Goal: Transaction & Acquisition: Book appointment/travel/reservation

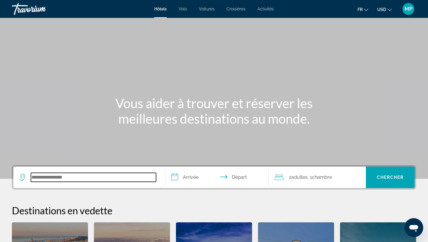
click at [65, 178] on input "Search hotel destination" at bounding box center [93, 177] width 125 height 9
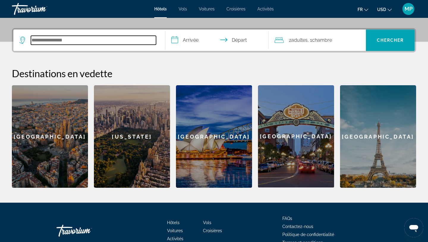
scroll to position [145, 0]
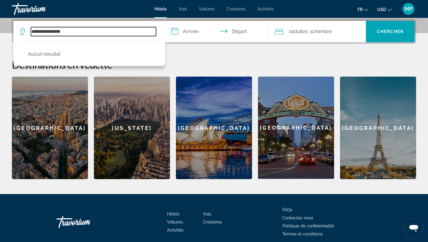
click at [42, 32] on input "**********" at bounding box center [93, 31] width 125 height 9
drag, startPoint x: 47, startPoint y: 32, endPoint x: 27, endPoint y: 31, distance: 19.9
click at [27, 31] on div "**********" at bounding box center [87, 31] width 137 height 9
click at [80, 29] on input "**********" at bounding box center [93, 31] width 125 height 9
drag, startPoint x: 74, startPoint y: 29, endPoint x: 0, endPoint y: 25, distance: 73.8
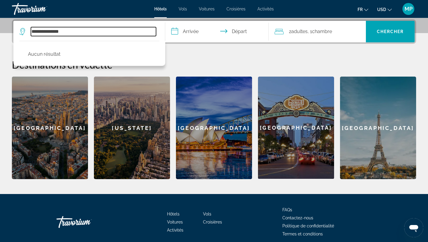
click at [0, 25] on div "**********" at bounding box center [214, 98] width 428 height 159
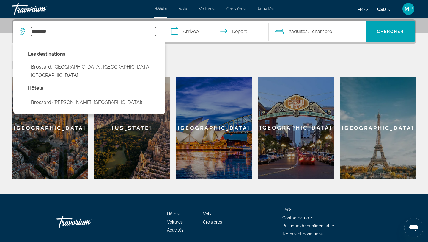
type input "********"
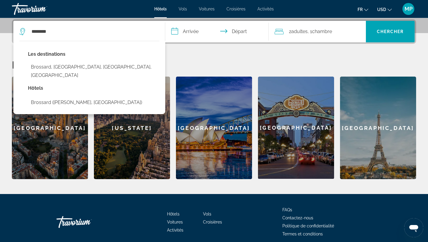
click at [193, 33] on input "**********" at bounding box center [218, 32] width 106 height 23
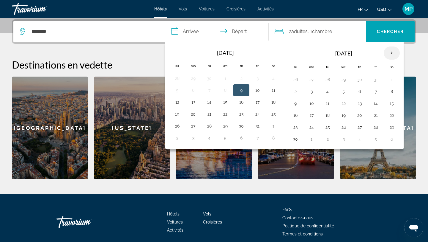
click at [392, 54] on th "Next month" at bounding box center [392, 52] width 16 height 13
click at [391, 56] on th "Next month" at bounding box center [392, 52] width 16 height 13
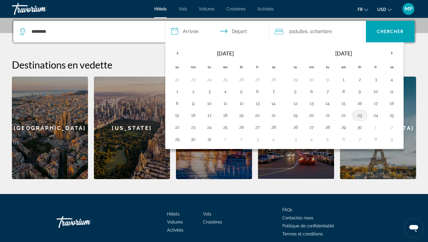
click at [361, 115] on button "23" at bounding box center [360, 115] width 10 height 8
click at [297, 126] on button "26" at bounding box center [296, 127] width 10 height 8
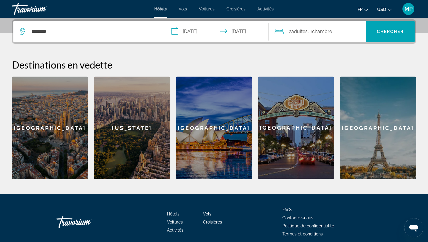
click at [206, 28] on input "**********" at bounding box center [218, 32] width 106 height 23
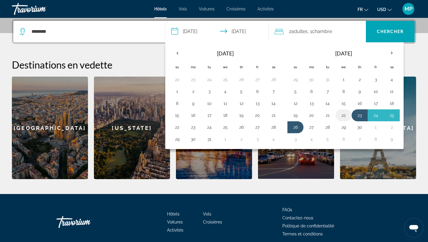
click at [346, 115] on button "22" at bounding box center [344, 115] width 10 height 8
click at [295, 127] on button "26" at bounding box center [296, 127] width 10 height 8
type input "**********"
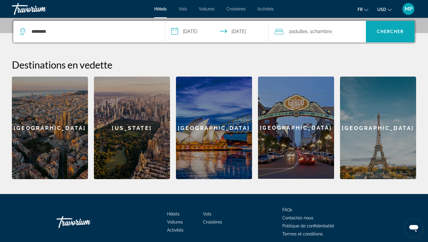
click at [380, 32] on span "Chercher" at bounding box center [390, 31] width 27 height 5
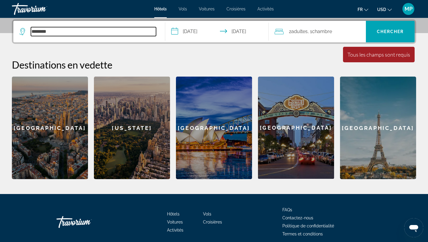
click at [102, 35] on input "********" at bounding box center [93, 31] width 125 height 9
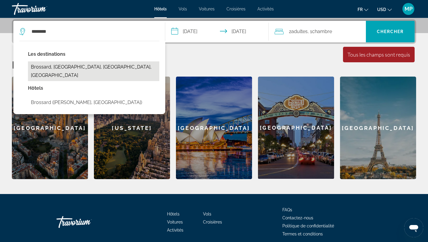
click at [89, 64] on button "Brossard, [GEOGRAPHIC_DATA], [GEOGRAPHIC_DATA], [GEOGRAPHIC_DATA]" at bounding box center [93, 71] width 131 height 20
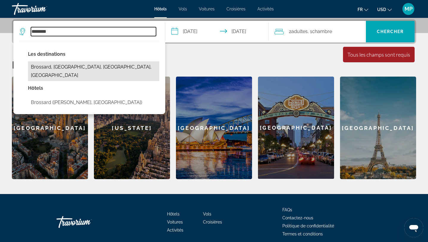
type input "**********"
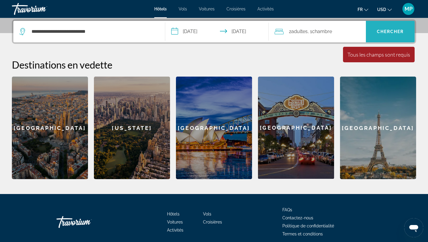
click at [386, 34] on span "Search" at bounding box center [390, 31] width 49 height 14
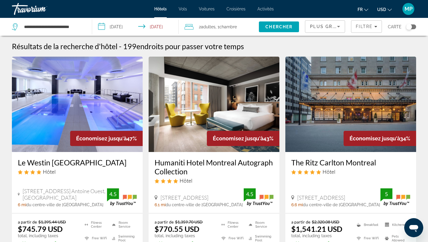
click at [390, 9] on icon "Change currency" at bounding box center [390, 10] width 4 height 4
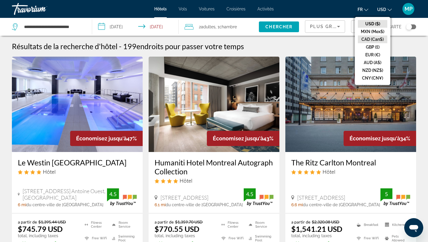
click at [373, 40] on button "CAD (Can$)" at bounding box center [372, 39] width 29 height 8
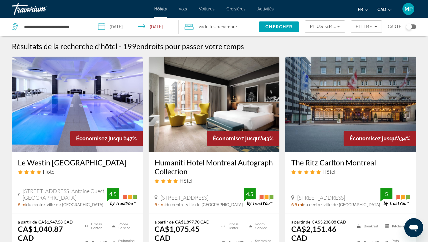
click at [73, 28] on input "**********" at bounding box center [52, 26] width 59 height 9
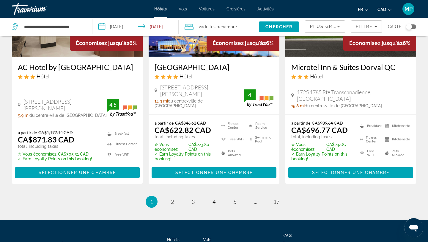
scroll to position [845, 0]
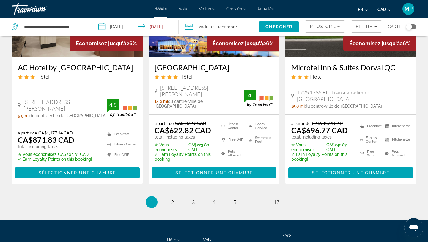
drag, startPoint x: 301, startPoint y: 173, endPoint x: 270, endPoint y: -26, distance: 201.9
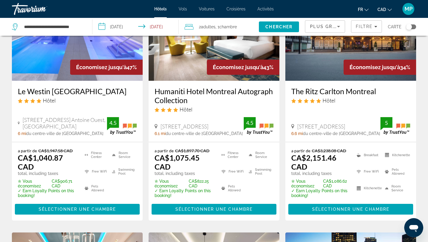
scroll to position [0, 0]
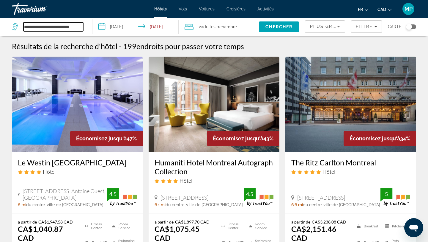
click at [62, 28] on input "**********" at bounding box center [53, 26] width 60 height 9
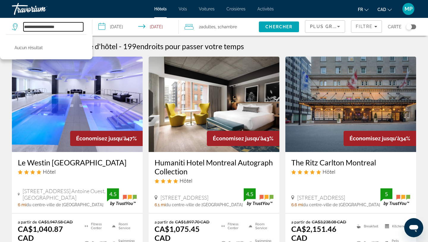
click at [72, 26] on input "**********" at bounding box center [53, 26] width 60 height 9
click at [23, 27] on input "**********" at bounding box center [53, 26] width 60 height 9
drag, startPoint x: 40, startPoint y: 27, endPoint x: 131, endPoint y: 23, distance: 90.5
click at [131, 23] on div "**********" at bounding box center [214, 27] width 428 height 18
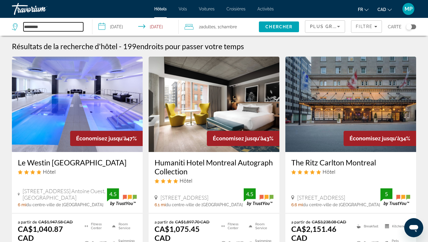
scroll to position [0, 0]
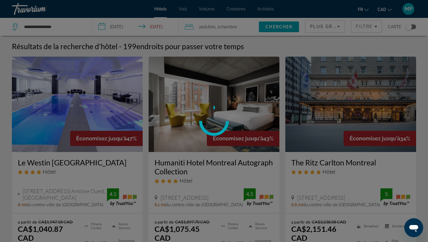
click at [40, 27] on div at bounding box center [214, 121] width 428 height 242
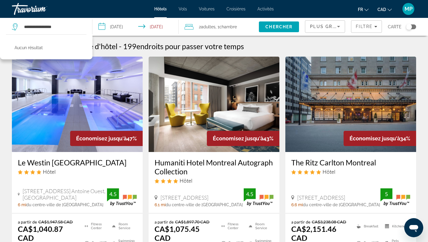
scroll to position [236, 0]
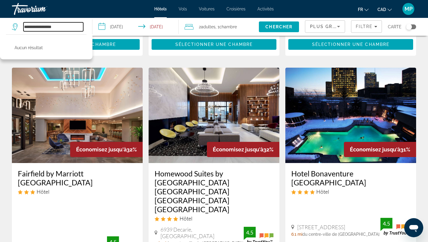
drag, startPoint x: 65, startPoint y: 26, endPoint x: 36, endPoint y: 25, distance: 29.5
click at [36, 25] on input "**********" at bounding box center [53, 26] width 60 height 9
click at [60, 28] on input "**********" at bounding box center [53, 26] width 60 height 9
drag, startPoint x: 63, startPoint y: 27, endPoint x: 24, endPoint y: 23, distance: 39.8
click at [24, 23] on input "**********" at bounding box center [53, 26] width 60 height 9
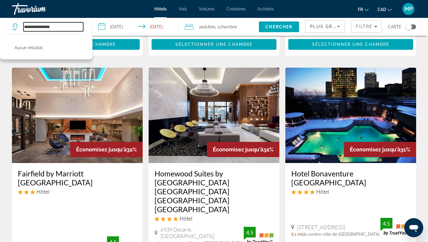
drag, startPoint x: 41, startPoint y: 26, endPoint x: 0, endPoint y: 25, distance: 41.1
click at [0, 25] on app-destination-search "**********" at bounding box center [46, 27] width 92 height 18
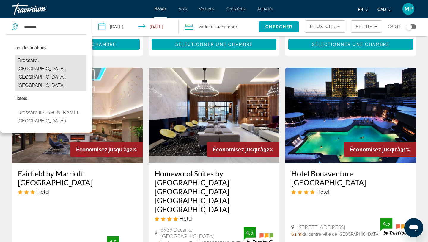
click at [49, 61] on button "Brossard, [GEOGRAPHIC_DATA], [GEOGRAPHIC_DATA], [GEOGRAPHIC_DATA]" at bounding box center [51, 73] width 72 height 36
type input "**********"
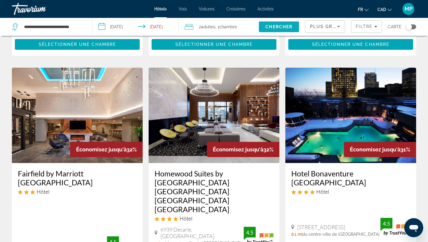
click at [269, 27] on span "Chercher" at bounding box center [279, 26] width 27 height 5
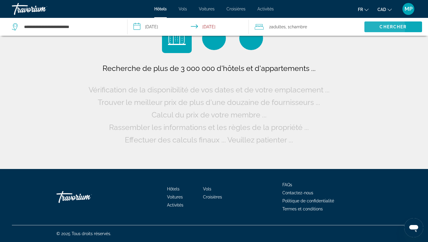
scroll to position [0, 0]
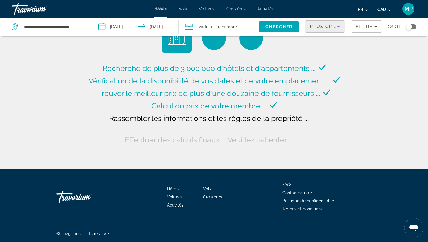
click at [330, 27] on span "Plus grandes économies" at bounding box center [345, 26] width 71 height 5
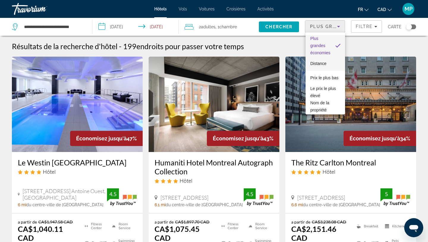
click at [316, 65] on span "Distance" at bounding box center [319, 63] width 16 height 5
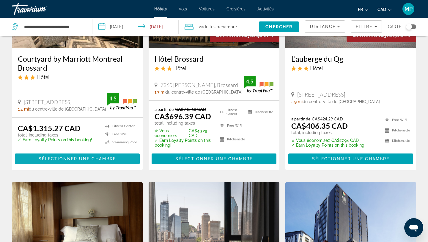
scroll to position [321, 0]
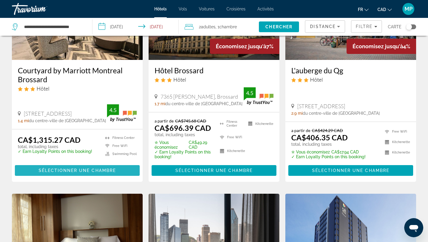
click at [78, 168] on span "Sélectionner une chambre" at bounding box center [77, 170] width 77 height 5
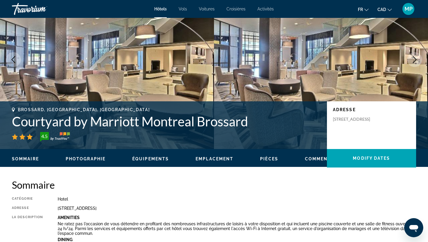
scroll to position [36, 0]
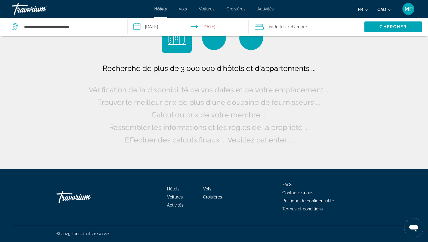
click at [168, 26] on input "**********" at bounding box center [190, 28] width 124 height 20
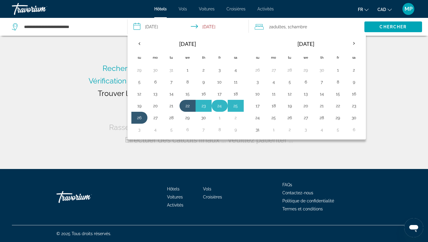
click at [219, 106] on button "24" at bounding box center [220, 105] width 10 height 8
click at [142, 117] on button "26" at bounding box center [140, 117] width 10 height 8
type input "**********"
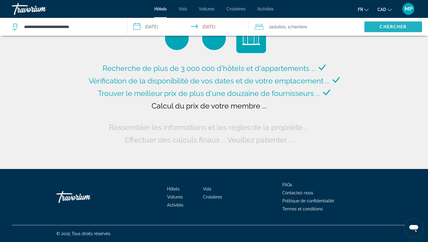
click at [386, 26] on span "Chercher" at bounding box center [393, 26] width 27 height 5
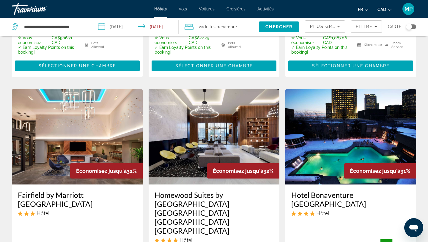
scroll to position [226, 0]
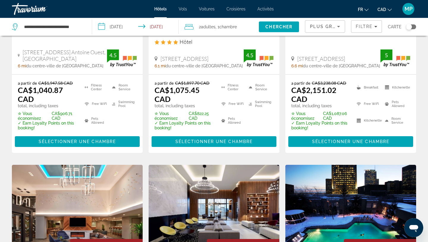
scroll to position [143, 0]
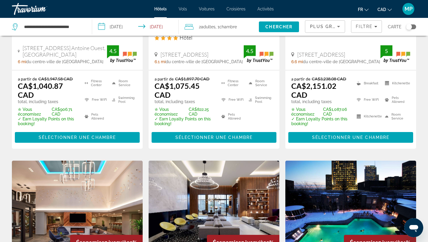
click at [330, 24] on span "Plus grandes économies" at bounding box center [345, 26] width 71 height 5
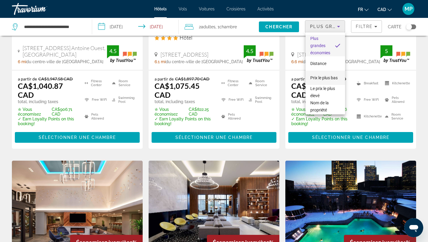
click at [324, 76] on span "Prix le plus bas" at bounding box center [324, 77] width 27 height 5
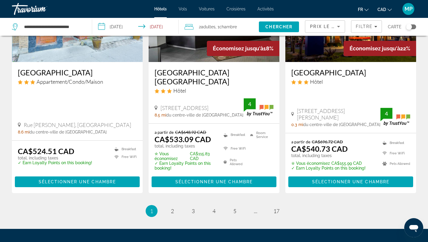
scroll to position [797, 0]
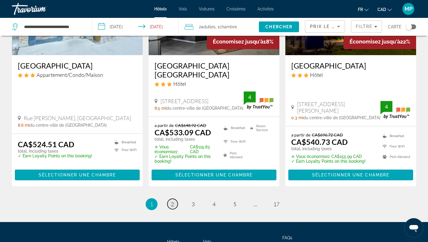
click at [173, 200] on span "2" at bounding box center [172, 203] width 3 height 7
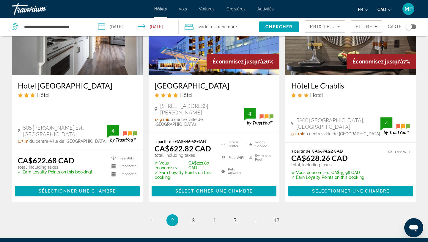
scroll to position [809, 0]
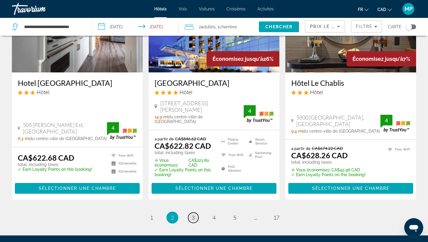
click at [195, 214] on span "3" at bounding box center [193, 217] width 3 height 7
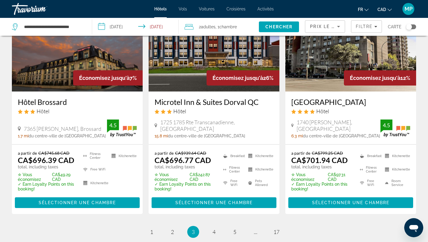
scroll to position [749, 0]
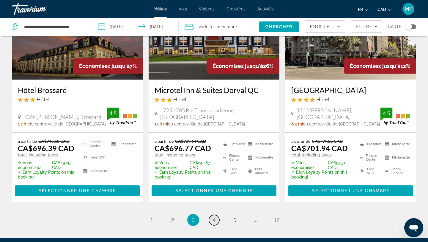
click at [215, 223] on span "4" at bounding box center [214, 219] width 3 height 7
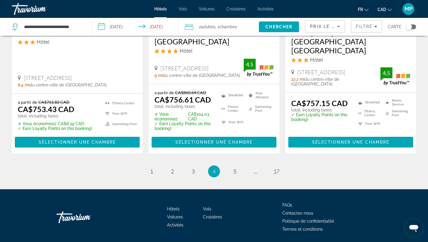
scroll to position [821, 0]
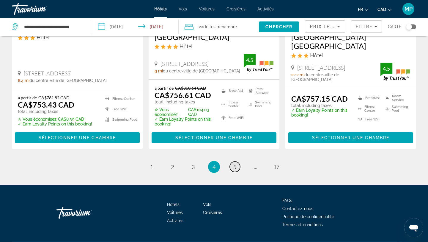
click at [236, 163] on span "5" at bounding box center [234, 166] width 3 height 7
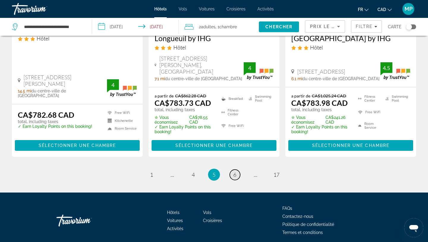
scroll to position [836, 0]
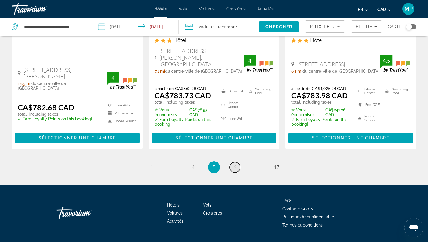
click at [236, 164] on span "6" at bounding box center [234, 167] width 3 height 7
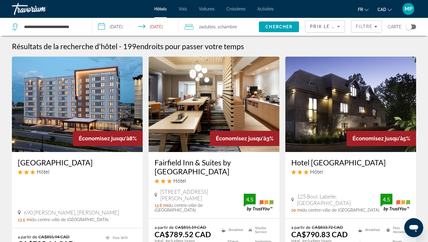
click at [340, 24] on icon "Sort by" at bounding box center [338, 26] width 7 height 7
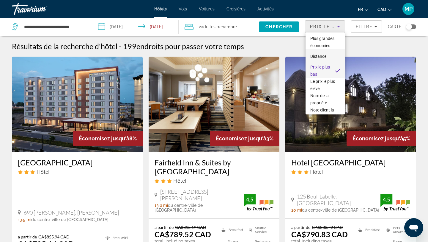
click at [322, 58] on span "Distance" at bounding box center [319, 56] width 16 height 5
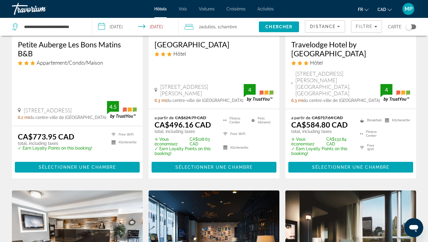
scroll to position [119, 0]
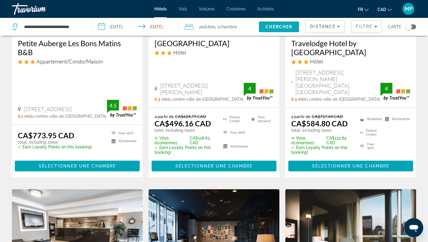
click at [288, 24] on span "Chercher" at bounding box center [279, 26] width 27 height 5
click at [277, 29] on span "Chercher" at bounding box center [279, 26] width 27 height 5
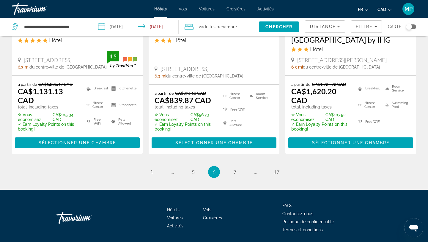
scroll to position [876, 0]
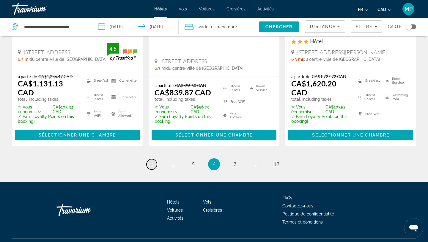
click at [155, 159] on link "page 1" at bounding box center [152, 164] width 10 height 10
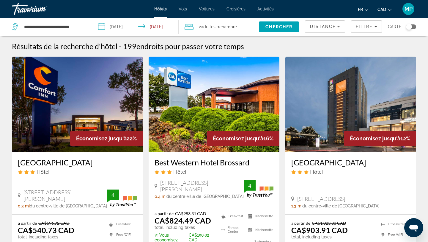
click at [281, 23] on span "Search" at bounding box center [279, 27] width 40 height 14
click at [121, 25] on input "**********" at bounding box center [136, 28] width 89 height 20
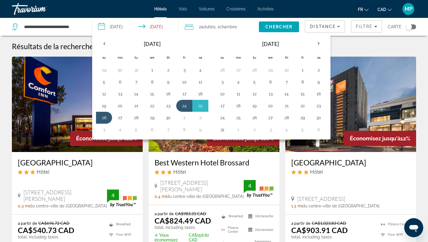
click at [121, 25] on input "**********" at bounding box center [136, 28] width 89 height 20
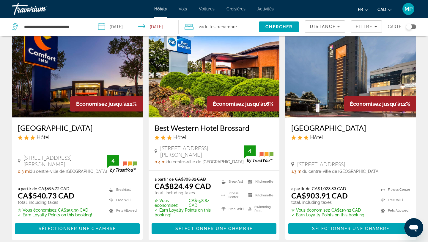
scroll to position [36, 0]
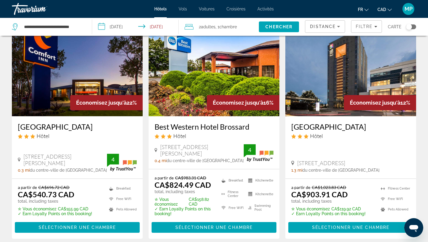
click at [10, 156] on app-hotels-search-item "Économisez jusqu'à 22% [GEOGRAPHIC_DATA] Hôtel [STREET_ADDRESS][PERSON_NAME], B…" at bounding box center [77, 129] width 137 height 217
click at [68, 225] on span "Sélectionner une chambre" at bounding box center [77, 227] width 77 height 5
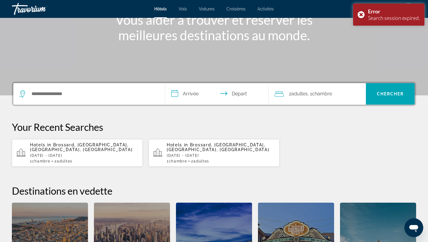
scroll to position [95, 0]
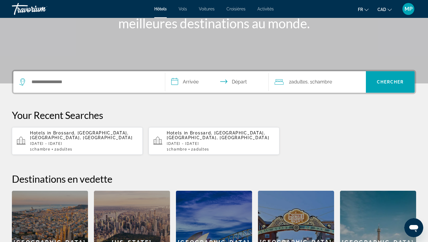
click at [82, 135] on span "Brossard, [GEOGRAPHIC_DATA], [GEOGRAPHIC_DATA], [GEOGRAPHIC_DATA]" at bounding box center [81, 135] width 103 height 10
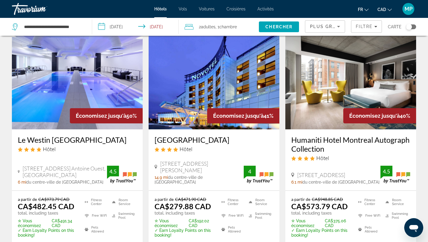
scroll to position [24, 0]
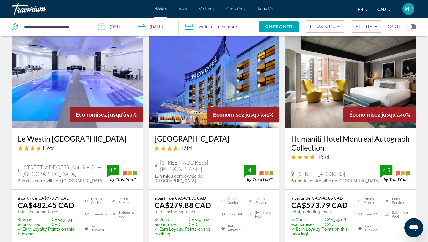
click at [62, 103] on img "Main content" at bounding box center [77, 80] width 131 height 95
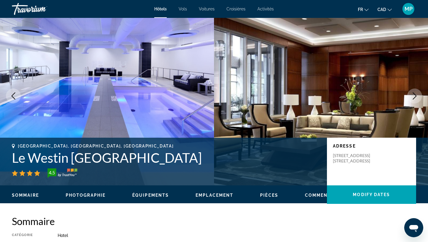
scroll to position [12, 0]
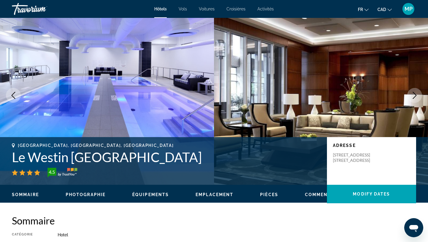
click at [413, 97] on icon "Next image" at bounding box center [414, 95] width 7 height 7
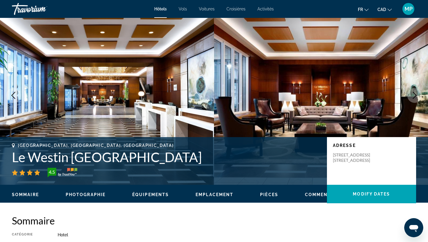
click at [413, 97] on icon "Next image" at bounding box center [414, 95] width 7 height 7
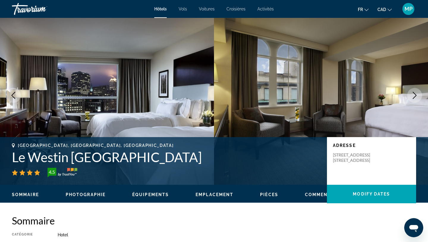
click at [413, 97] on icon "Next image" at bounding box center [414, 95] width 7 height 7
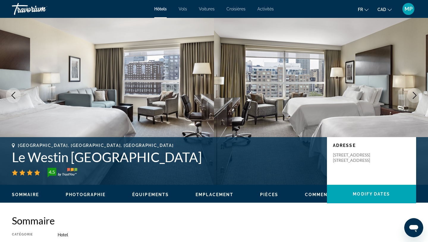
click at [413, 97] on icon "Next image" at bounding box center [414, 95] width 7 height 7
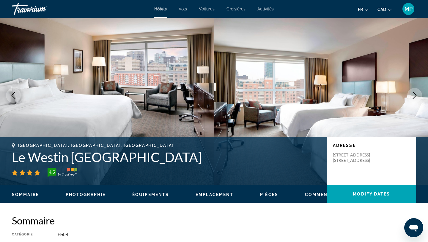
click at [413, 97] on icon "Next image" at bounding box center [414, 95] width 7 height 7
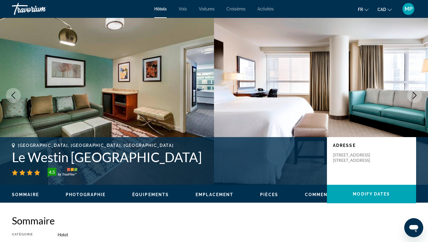
click at [413, 97] on icon "Next image" at bounding box center [414, 95] width 7 height 7
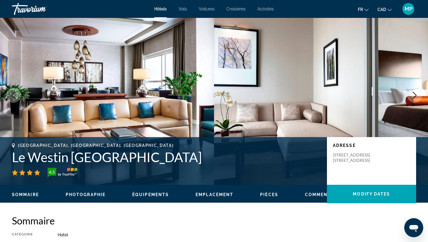
click at [413, 97] on icon "Next image" at bounding box center [414, 95] width 7 height 7
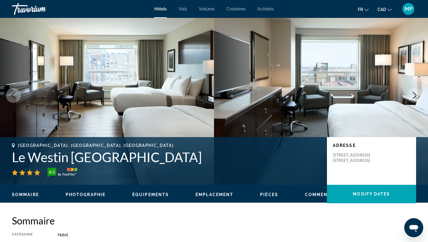
click at [413, 97] on icon "Next image" at bounding box center [414, 95] width 7 height 7
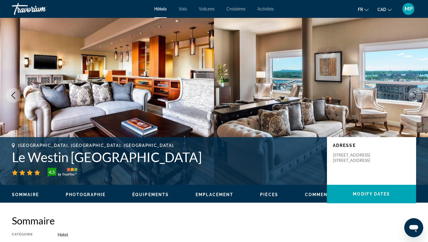
click at [413, 97] on icon "Next image" at bounding box center [414, 95] width 7 height 7
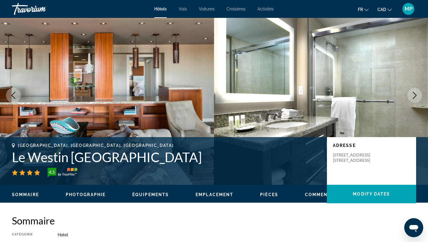
click at [413, 97] on icon "Next image" at bounding box center [414, 95] width 7 height 7
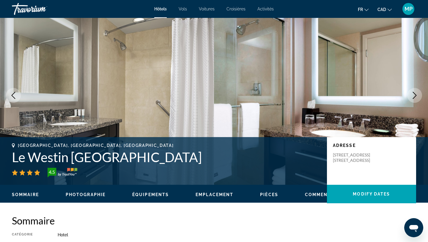
click at [413, 97] on icon "Next image" at bounding box center [414, 95] width 7 height 7
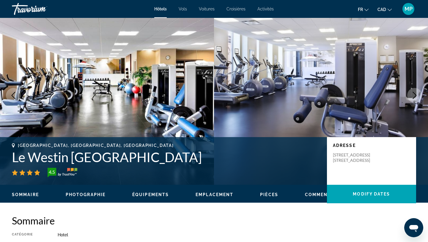
click at [413, 97] on icon "Next image" at bounding box center [414, 95] width 7 height 7
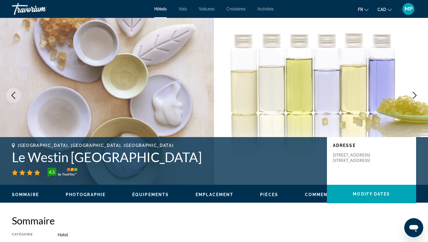
click at [413, 97] on icon "Next image" at bounding box center [414, 95] width 7 height 7
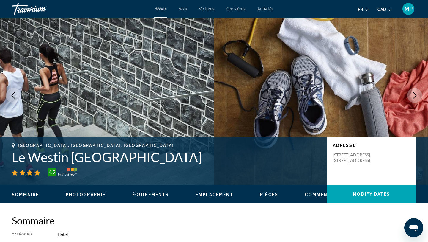
click at [413, 97] on icon "Next image" at bounding box center [414, 95] width 7 height 7
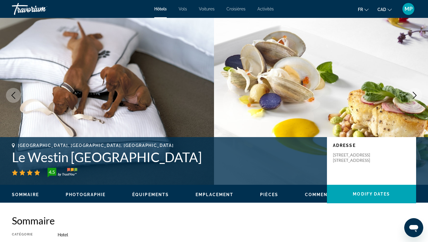
click at [413, 98] on icon "Next image" at bounding box center [414, 95] width 7 height 7
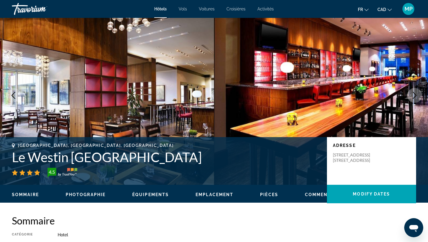
click at [413, 97] on icon "Next image" at bounding box center [414, 95] width 7 height 7
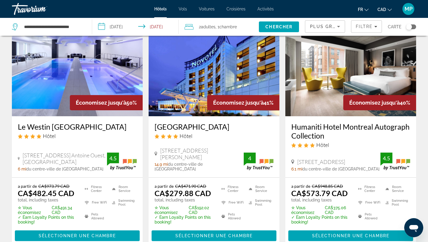
scroll to position [48, 0]
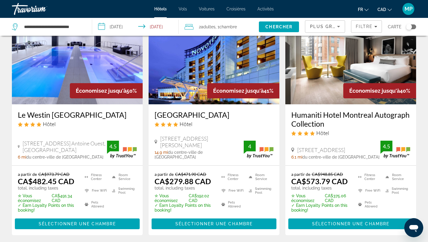
click at [83, 157] on div "6 mi du centre-ville de [GEOGRAPHIC_DATA] de l'hôtel" at bounding box center [62, 156] width 89 height 5
drag, startPoint x: 99, startPoint y: 151, endPoint x: 24, endPoint y: 148, distance: 75.0
click at [24, 148] on div "[STREET_ADDRESS] Antoine Ouest, [GEOGRAPHIC_DATA]" at bounding box center [62, 146] width 89 height 13
copy span "[STREET_ADDRESS] Antoine Ouest, [GEOGRAPHIC_DATA]"
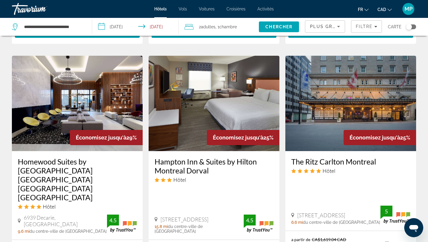
scroll to position [476, 0]
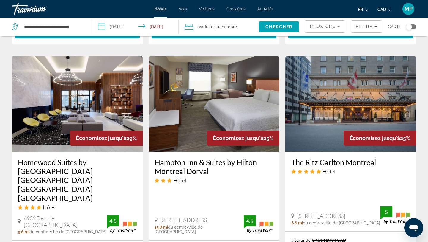
click at [319, 23] on div "Plus grandes économies" at bounding box center [323, 26] width 27 height 7
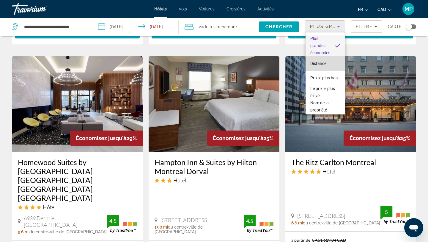
click at [318, 66] on span "Distance" at bounding box center [319, 63] width 16 height 7
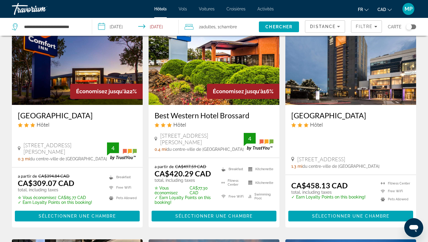
scroll to position [48, 0]
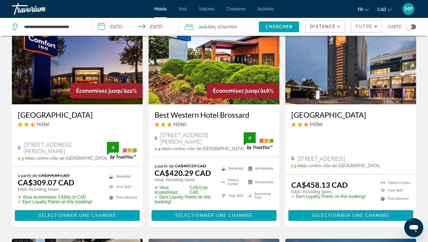
click at [84, 68] on img "Main content" at bounding box center [77, 56] width 131 height 95
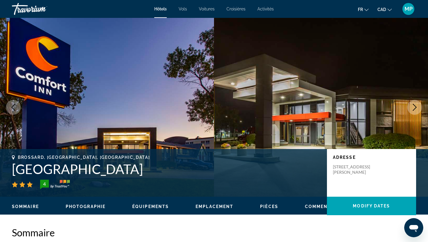
click at [415, 106] on icon "Next image" at bounding box center [414, 107] width 7 height 7
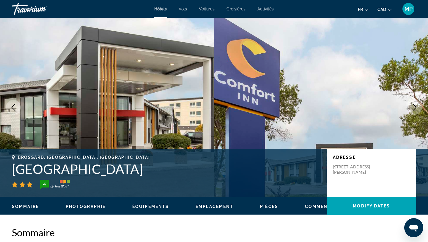
click at [415, 106] on icon "Next image" at bounding box center [414, 107] width 7 height 7
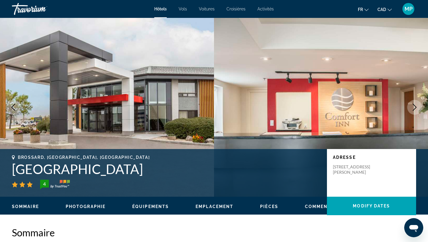
click at [415, 106] on icon "Next image" at bounding box center [414, 107] width 7 height 7
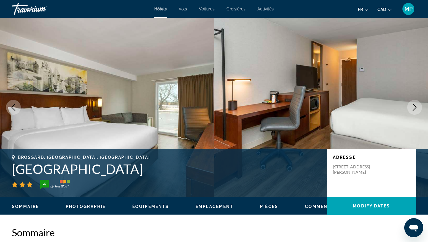
click at [415, 106] on icon "Next image" at bounding box center [414, 107] width 7 height 7
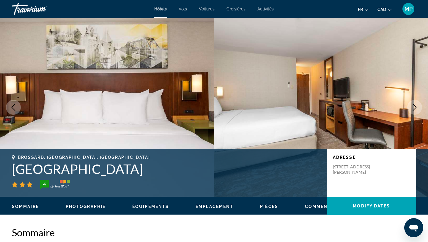
click at [415, 106] on icon "Next image" at bounding box center [414, 107] width 7 height 7
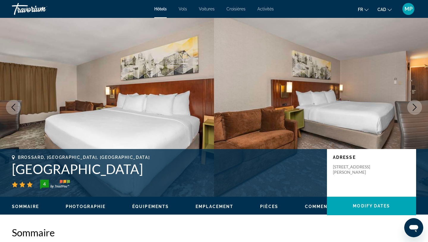
click at [413, 108] on icon "Next image" at bounding box center [414, 107] width 7 height 7
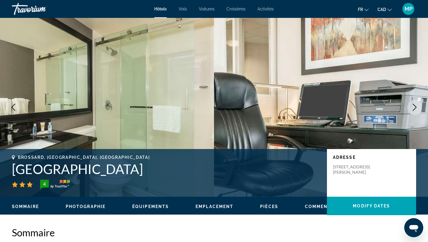
click at [413, 108] on icon "Next image" at bounding box center [414, 107] width 7 height 7
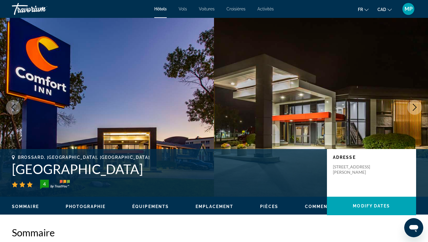
click at [413, 108] on icon "Next image" at bounding box center [414, 107] width 7 height 7
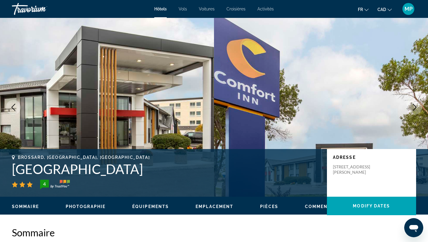
click at [413, 109] on icon "Next image" at bounding box center [414, 107] width 7 height 7
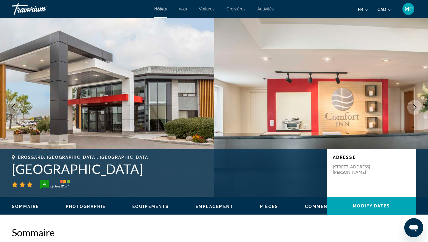
click at [413, 107] on icon "Next image" at bounding box center [414, 107] width 7 height 7
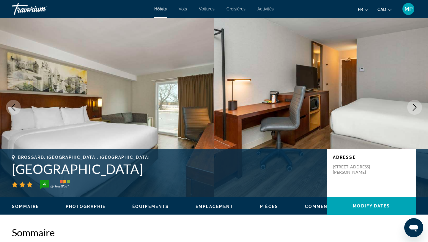
click at [413, 107] on icon "Next image" at bounding box center [414, 107] width 7 height 7
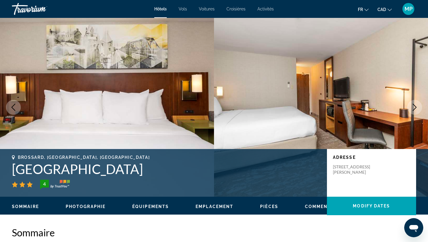
click at [413, 107] on icon "Next image" at bounding box center [414, 107] width 7 height 7
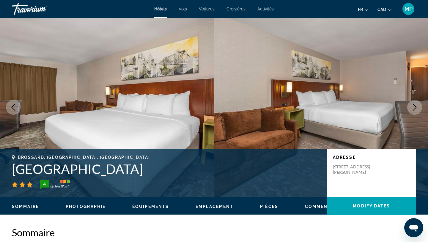
click at [13, 112] on button "Previous image" at bounding box center [13, 107] width 15 height 15
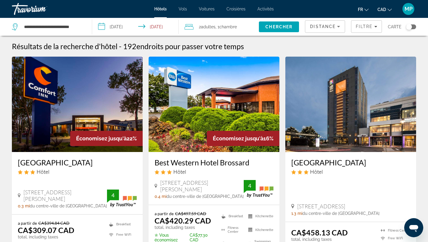
click at [199, 100] on img "Main content" at bounding box center [214, 104] width 131 height 95
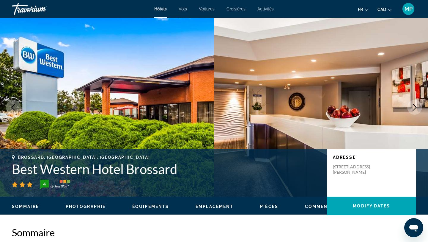
click at [416, 106] on icon "Next image" at bounding box center [414, 107] width 7 height 7
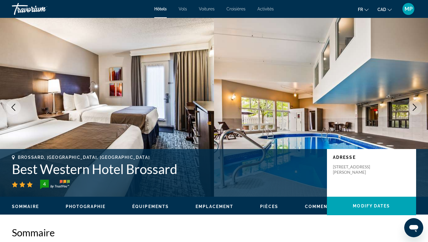
click at [413, 107] on icon "Next image" at bounding box center [414, 107] width 7 height 7
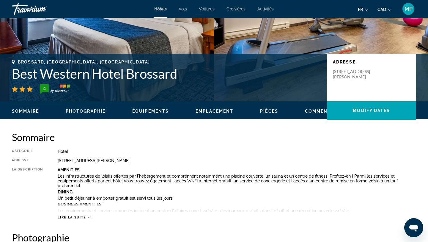
scroll to position [107, 0]
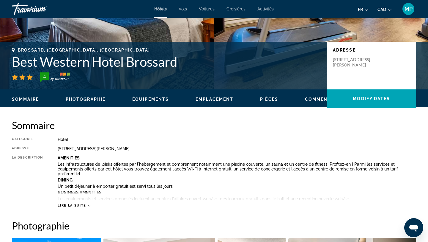
drag, startPoint x: 117, startPoint y: 164, endPoint x: 117, endPoint y: 181, distance: 16.7
click at [117, 181] on div "Amenities Les infrastructures de loisirs offertes par l'hébergement et comprenn…" at bounding box center [237, 177] width 359 height 45
click at [120, 166] on p "Les infrastructures de loisirs offertes par l'hébergement et comprennent notamm…" at bounding box center [237, 168] width 359 height 14
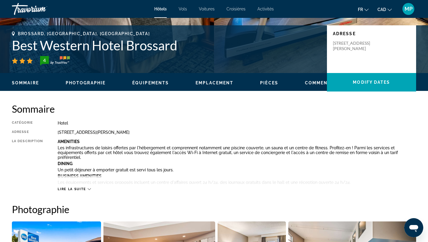
scroll to position [119, 0]
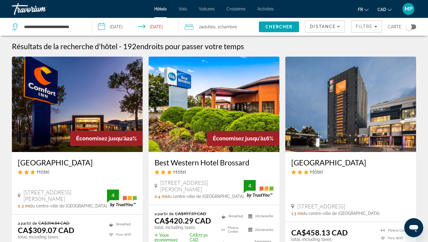
click at [10, 173] on app-hotels-search-item "Économisez jusqu'à 22% [GEOGRAPHIC_DATA] Hôtel [STREET_ADDRESS][PERSON_NAME], B…" at bounding box center [77, 165] width 137 height 217
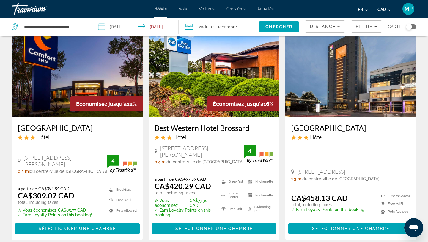
scroll to position [36, 0]
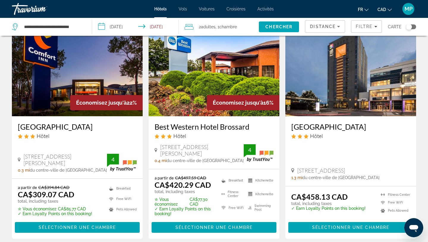
click at [76, 95] on div "Économisez jusqu'à 22%" at bounding box center [106, 102] width 73 height 15
click at [85, 108] on div "Économisez jusqu'à 22%" at bounding box center [106, 102] width 73 height 15
click at [85, 100] on span "Économisez jusqu'à" at bounding box center [101, 102] width 51 height 6
click at [98, 76] on img "Main content" at bounding box center [77, 68] width 131 height 95
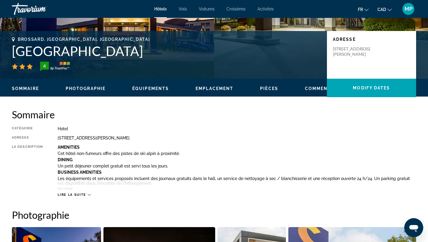
scroll to position [119, 0]
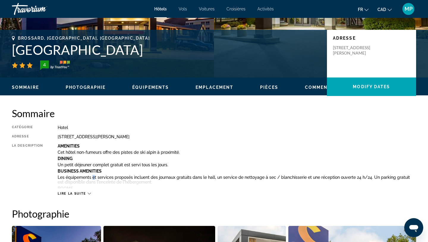
click at [93, 177] on p "Les équipements et services proposés incluent des journaux gratuits dans le hal…" at bounding box center [237, 180] width 359 height 10
click at [125, 164] on p "Un petit déjeuner complet gratuit est servi tous les jours." at bounding box center [237, 164] width 359 height 5
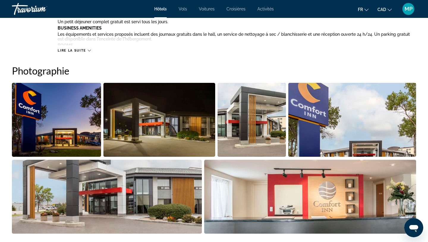
scroll to position [274, 0]
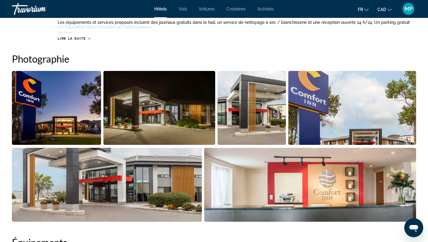
click at [306, 133] on img "Open full-screen image slider" at bounding box center [352, 108] width 128 height 74
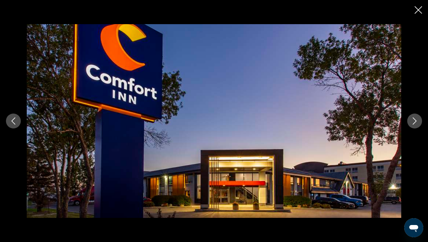
click at [415, 122] on icon "Next image" at bounding box center [414, 120] width 7 height 7
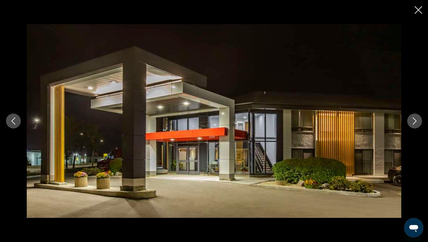
click at [415, 122] on icon "Next image" at bounding box center [414, 120] width 7 height 7
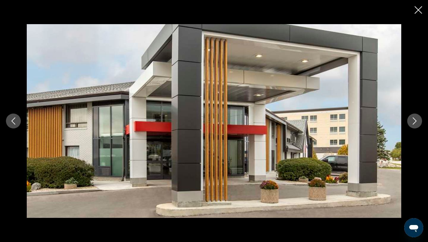
click at [415, 122] on icon "Next image" at bounding box center [414, 120] width 7 height 7
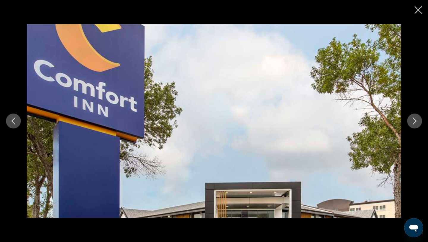
click at [415, 122] on icon "Next image" at bounding box center [414, 120] width 7 height 7
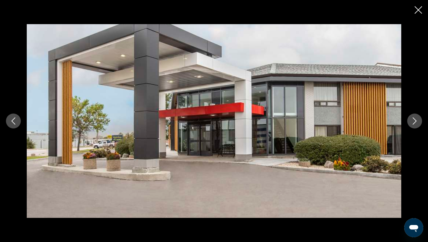
click at [415, 122] on icon "Next image" at bounding box center [414, 120] width 7 height 7
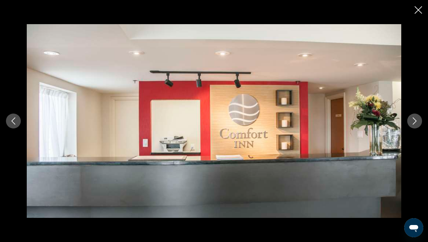
click at [415, 122] on icon "Next image" at bounding box center [414, 120] width 7 height 7
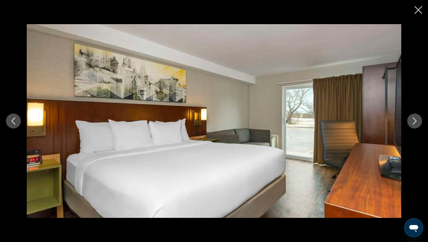
click at [415, 122] on icon "Next image" at bounding box center [414, 120] width 7 height 7
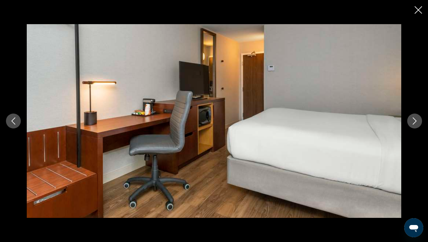
click at [415, 122] on icon "Next image" at bounding box center [414, 120] width 7 height 7
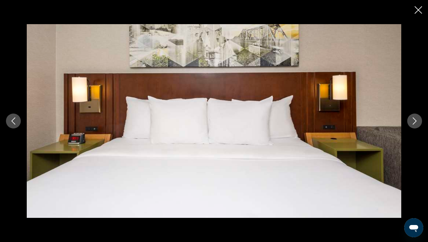
click at [415, 122] on icon "Next image" at bounding box center [414, 120] width 7 height 7
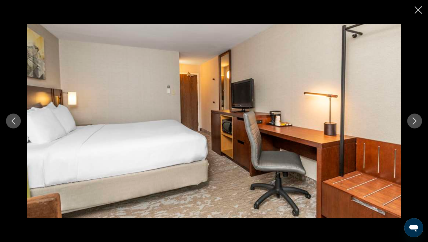
click at [415, 121] on icon "Next image" at bounding box center [414, 120] width 7 height 7
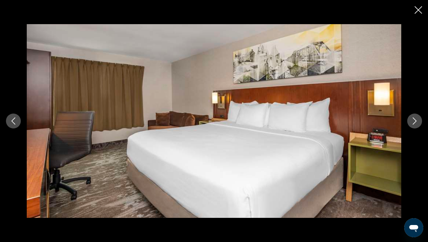
click at [415, 121] on icon "Next image" at bounding box center [414, 120] width 7 height 7
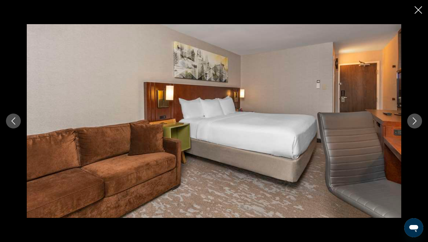
click at [415, 121] on icon "Next image" at bounding box center [414, 120] width 7 height 7
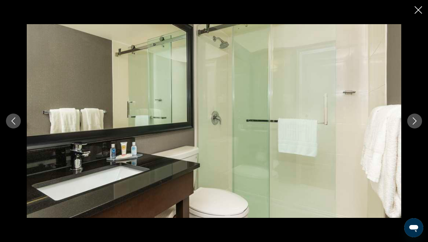
click at [415, 121] on icon "Next image" at bounding box center [414, 120] width 7 height 7
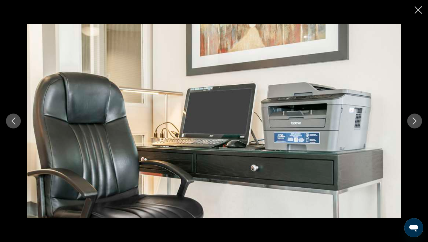
click at [415, 121] on icon "Next image" at bounding box center [414, 120] width 7 height 7
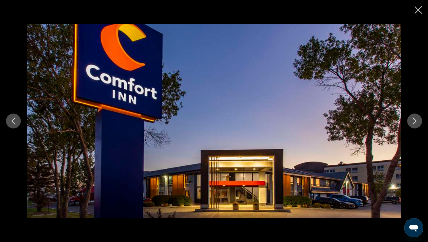
click at [418, 10] on icon "Close slideshow" at bounding box center [418, 9] width 7 height 7
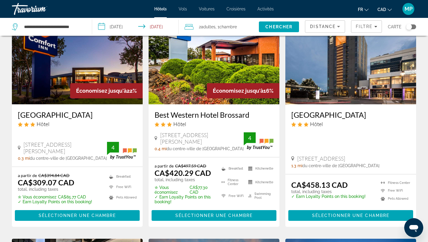
scroll to position [36, 0]
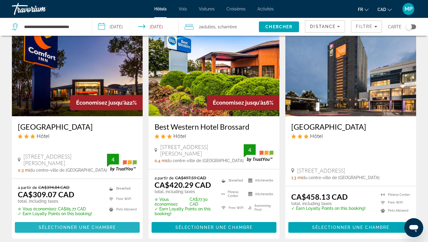
click at [73, 224] on span "Main content" at bounding box center [77, 227] width 125 height 14
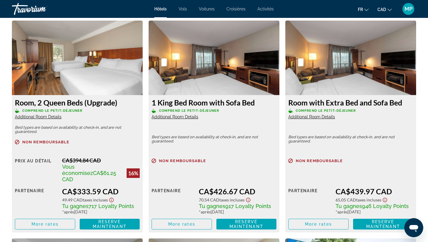
scroll to position [1285, 0]
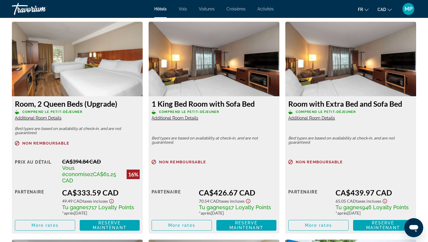
scroll to position [1273, 0]
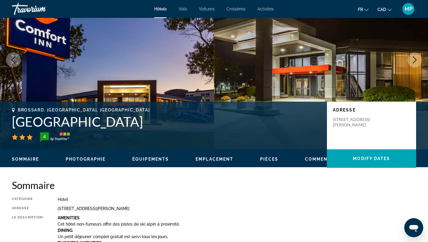
scroll to position [36, 0]
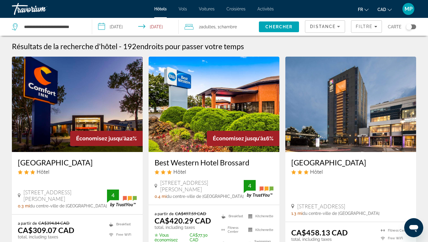
click at [163, 29] on input "**********" at bounding box center [136, 28] width 89 height 20
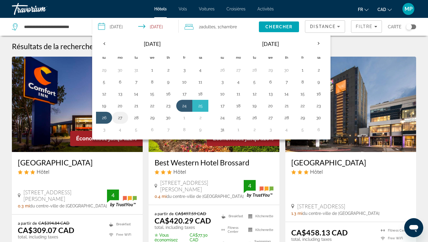
click at [124, 117] on button "27" at bounding box center [120, 117] width 10 height 8
click at [184, 106] on button "24" at bounding box center [185, 105] width 10 height 8
type input "**********"
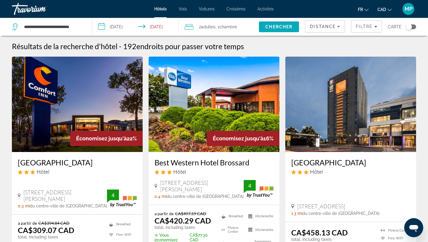
click at [273, 30] on span "Search" at bounding box center [279, 27] width 40 height 14
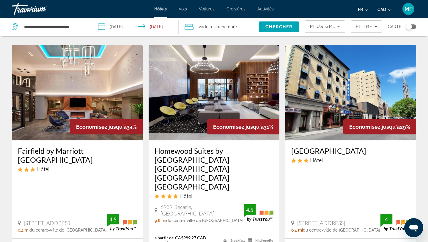
scroll to position [250, 0]
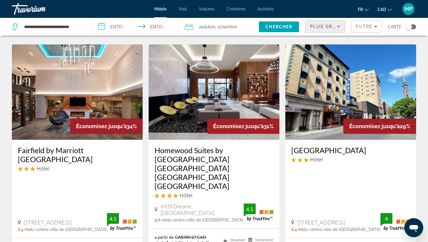
click at [322, 28] on span "Plus grandes économies" at bounding box center [345, 26] width 71 height 5
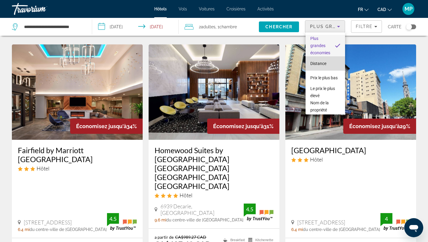
click at [321, 62] on span "Distance" at bounding box center [319, 63] width 16 height 5
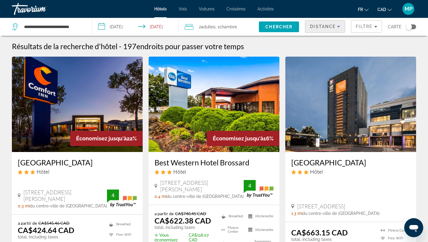
click at [10, 177] on app-hotels-search-item "Économisez jusqu'à 22% [GEOGRAPHIC_DATA] Hôtel [STREET_ADDRESS][PERSON_NAME], B…" at bounding box center [77, 165] width 137 height 217
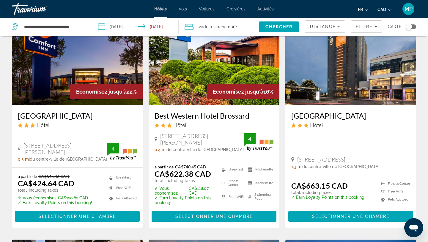
scroll to position [48, 0]
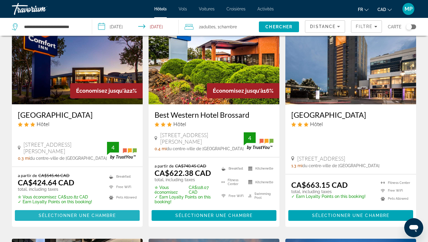
click at [68, 214] on span "Sélectionner une chambre" at bounding box center [77, 215] width 77 height 5
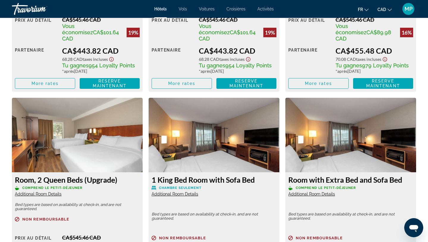
scroll to position [1216, 0]
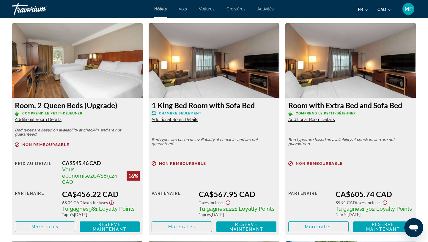
scroll to position [1276, 0]
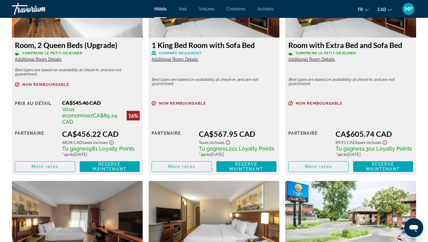
scroll to position [1335, 0]
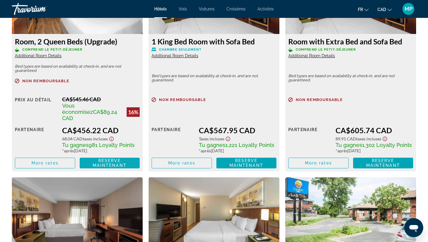
click at [109, 158] on span "Reserve maintenant" at bounding box center [110, 163] width 34 height 10
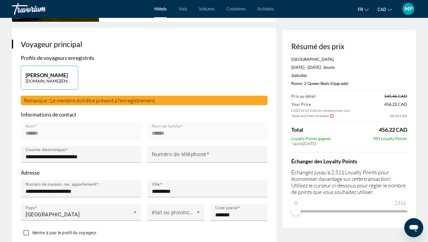
scroll to position [119, 0]
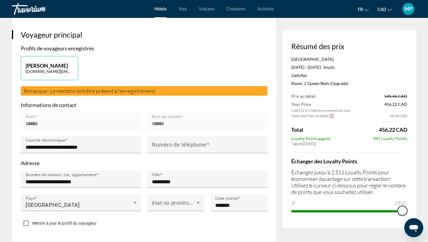
drag, startPoint x: 298, startPoint y: 210, endPoint x: 423, endPoint y: 210, distance: 124.9
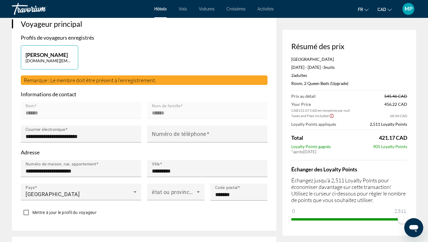
scroll to position [131, 0]
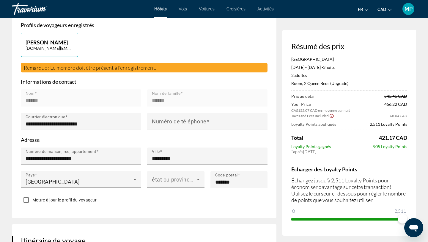
scroll to position [143, 0]
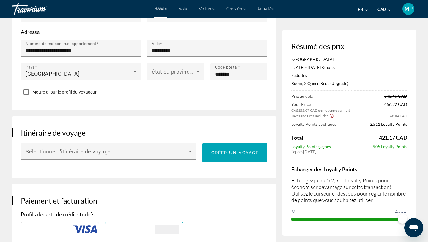
scroll to position [262, 0]
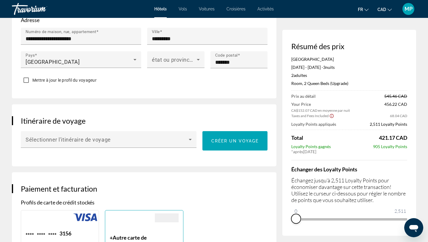
drag, startPoint x: 402, startPoint y: 218, endPoint x: 272, endPoint y: 219, distance: 130.0
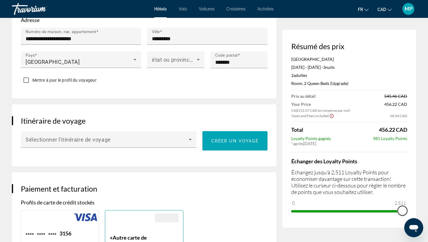
drag, startPoint x: 296, startPoint y: 210, endPoint x: 428, endPoint y: 208, distance: 131.8
click at [428, 208] on div "Réservation d'hotel Résumé des prix [GEOGRAPHIC_DATA] South [DATE] - [DATE] - 3…" at bounding box center [214, 245] width 428 height 979
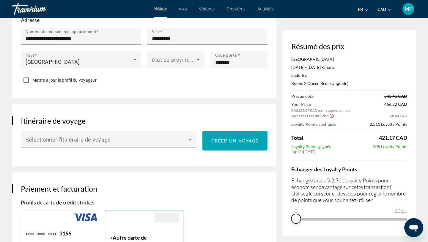
drag, startPoint x: 403, startPoint y: 218, endPoint x: 279, endPoint y: 217, distance: 123.7
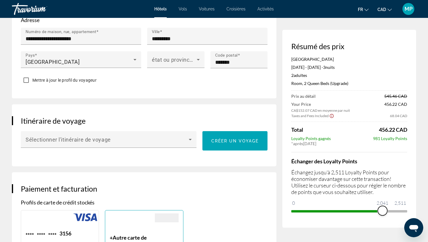
drag, startPoint x: 297, startPoint y: 209, endPoint x: 388, endPoint y: 197, distance: 91.2
click at [388, 197] on div "Échanger des Loyalty Points Échangez jusqu'à 2,511 Loyalty Points pour économis…" at bounding box center [349, 184] width 116 height 64
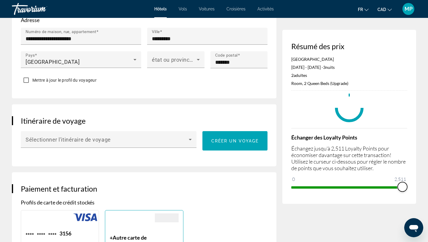
drag, startPoint x: 388, startPoint y: 188, endPoint x: 427, endPoint y: 188, distance: 39.0
click at [426, 188] on div "Réservation d'hotel Résumé des prix [GEOGRAPHIC_DATA] South [DATE] - [DATE] - 3…" at bounding box center [214, 245] width 428 height 979
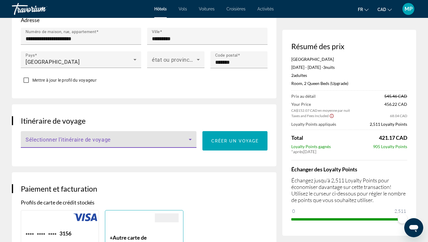
click at [55, 138] on span "Main content" at bounding box center [107, 141] width 163 height 7
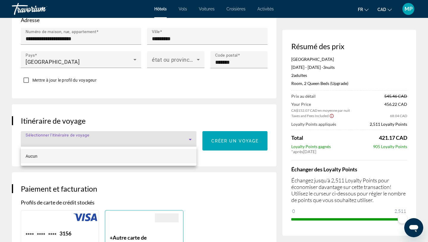
click at [54, 139] on div at bounding box center [214, 121] width 428 height 242
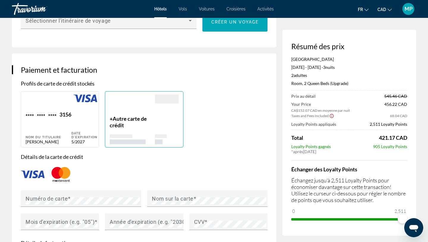
scroll to position [381, 0]
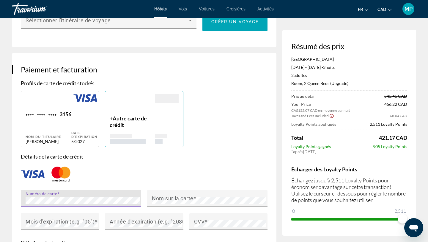
click at [10, 200] on div "Réservation d'hotel Résumé des prix [GEOGRAPHIC_DATA] South [DATE] - [DATE] - 3…" at bounding box center [214, 126] width 428 height 979
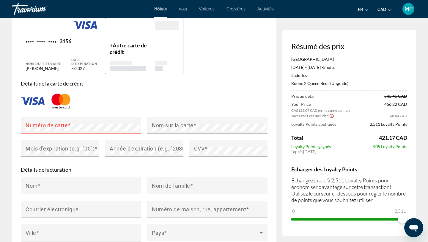
scroll to position [464, 0]
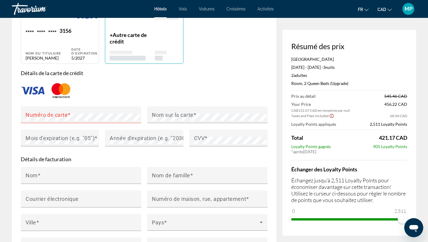
click at [59, 47] on div "**** **** **** 3156 Nom du titulaire [PERSON_NAME]" at bounding box center [49, 43] width 46 height 33
type input "******"
type input "**********"
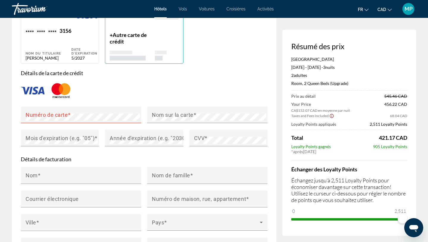
type input "*********"
type input "*******"
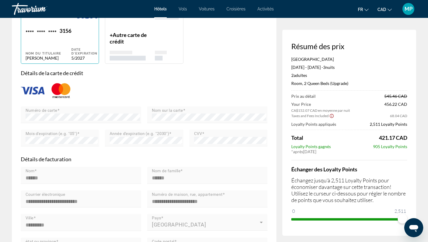
click at [12, 205] on div "**********" at bounding box center [144, 121] width 265 height 303
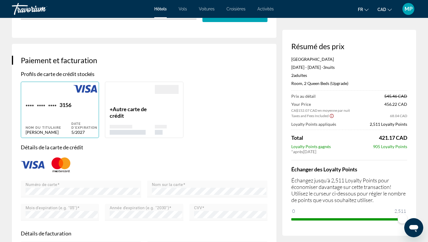
scroll to position [381, 0]
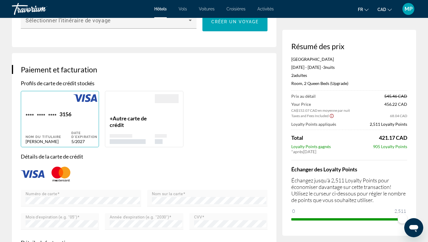
click at [14, 212] on div "**********" at bounding box center [144, 204] width 265 height 303
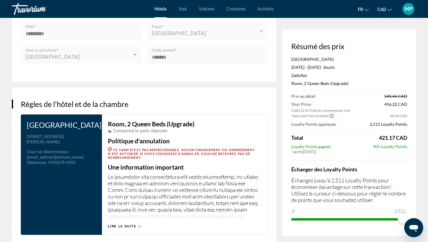
scroll to position [666, 0]
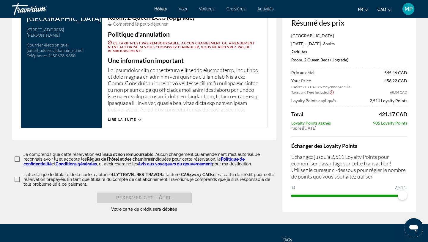
scroll to position [773, 0]
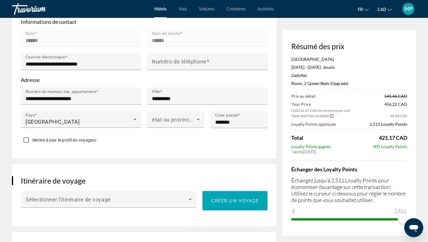
scroll to position [199, 0]
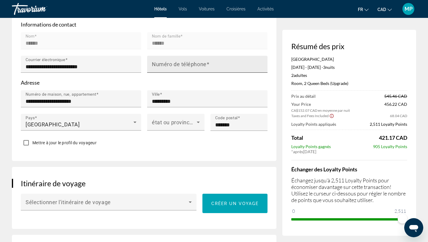
click at [181, 65] on mat-label "Numéro de téléphone" at bounding box center [179, 64] width 55 height 6
click at [181, 65] on input "Numéro de téléphone" at bounding box center [209, 66] width 115 height 7
type input "**********"
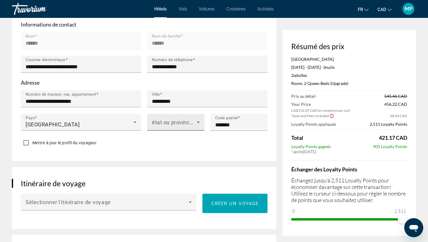
click at [193, 125] on span "Main content" at bounding box center [174, 124] width 45 height 7
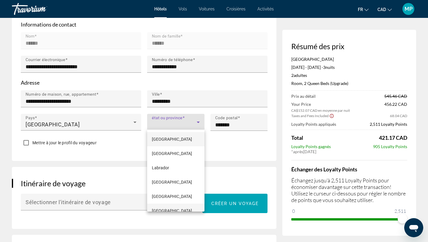
scroll to position [106, 0]
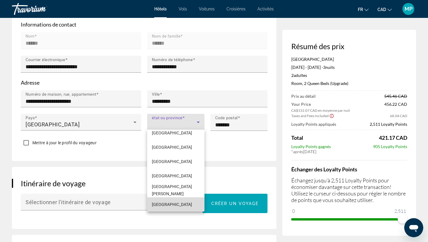
click at [168, 206] on mat-option "[GEOGRAPHIC_DATA]" at bounding box center [175, 204] width 57 height 14
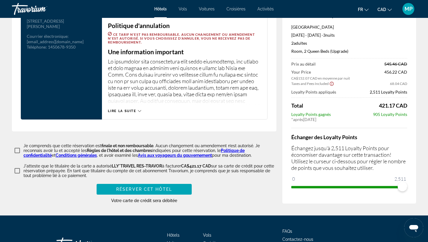
scroll to position [770, 0]
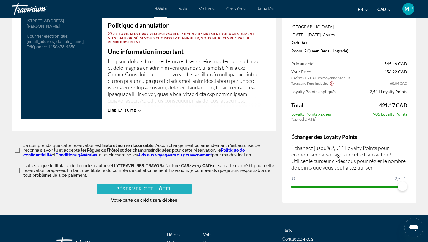
click at [147, 186] on span "Réserver cet hôtel" at bounding box center [144, 188] width 56 height 5
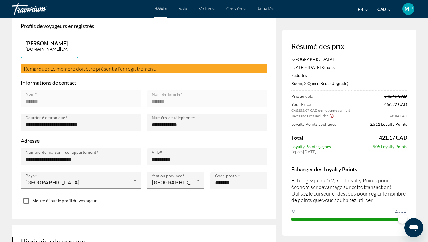
scroll to position [178, 0]
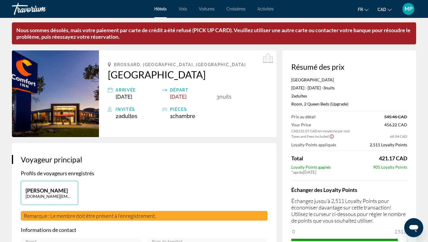
scroll to position [21, 0]
